Goal: Navigation & Orientation: Find specific page/section

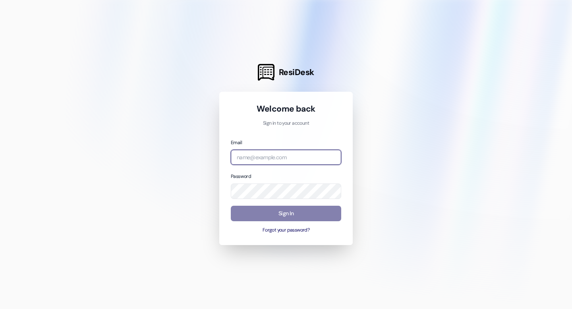
click at [275, 152] on input "email" at bounding box center [286, 157] width 110 height 15
type input "[EMAIL_ADDRESS][DOMAIN_NAME]"
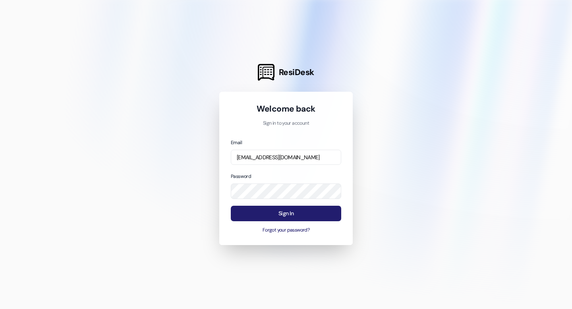
click at [285, 211] on button "Sign In" at bounding box center [286, 213] width 110 height 15
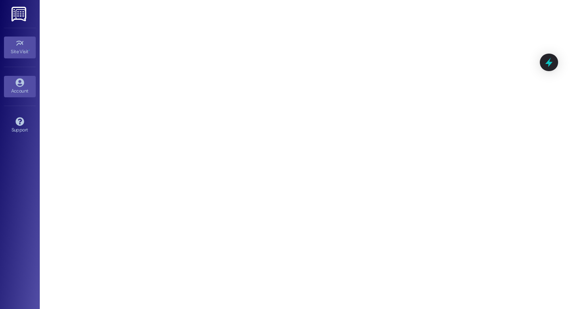
click at [23, 83] on icon at bounding box center [19, 82] width 8 height 8
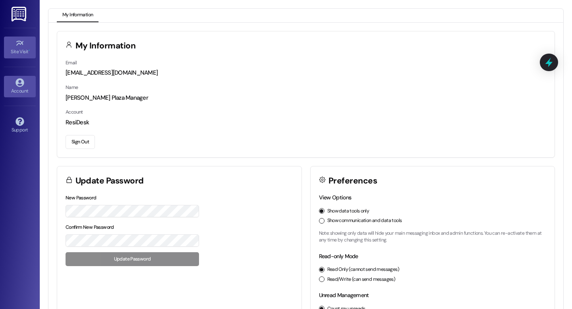
click at [15, 51] on div "Site Visit •" at bounding box center [20, 52] width 40 height 8
click at [14, 43] on link "Site Visit •" at bounding box center [20, 47] width 32 height 21
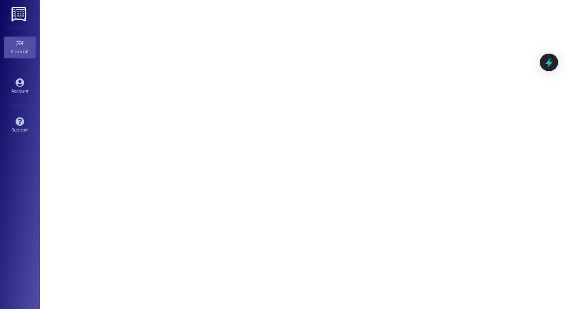
click at [21, 15] on img at bounding box center [20, 14] width 16 height 15
